Goal: Information Seeking & Learning: Learn about a topic

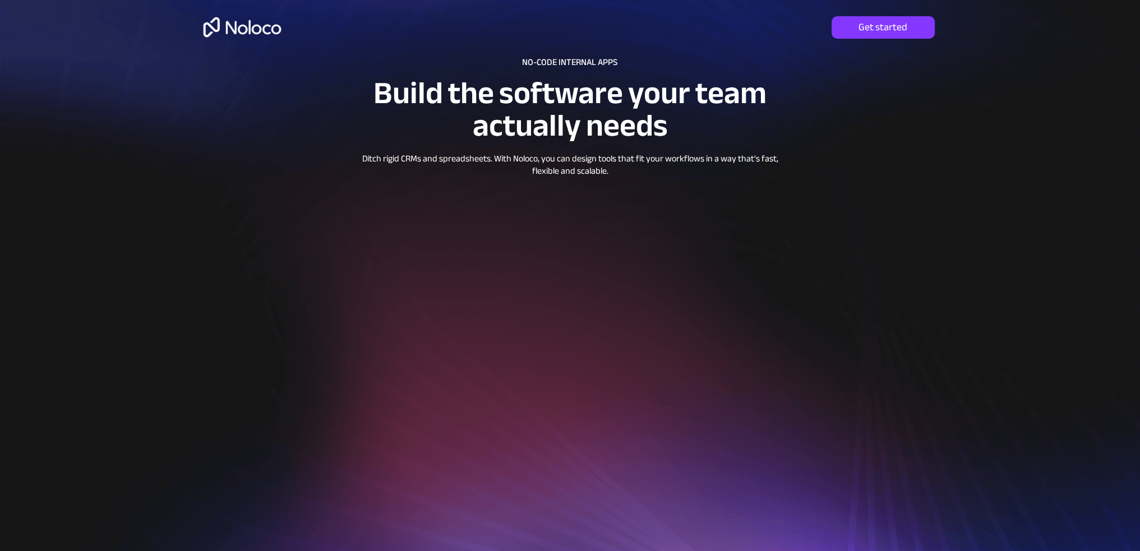
click at [251, 29] on img at bounding box center [242, 27] width 86 height 36
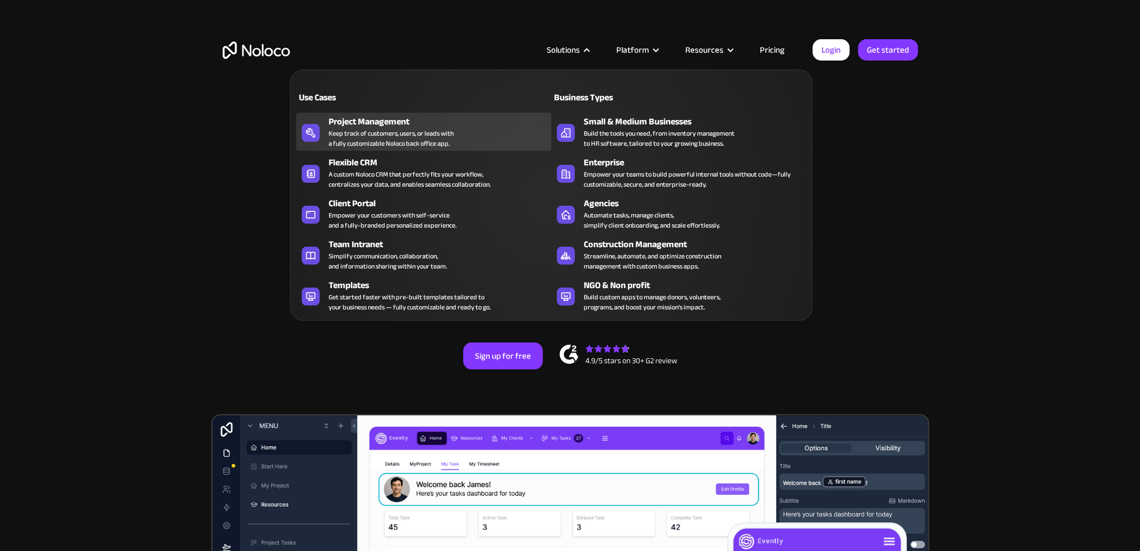
click at [360, 121] on div "Project Management" at bounding box center [443, 121] width 228 height 13
